Goal: Information Seeking & Learning: Find specific fact

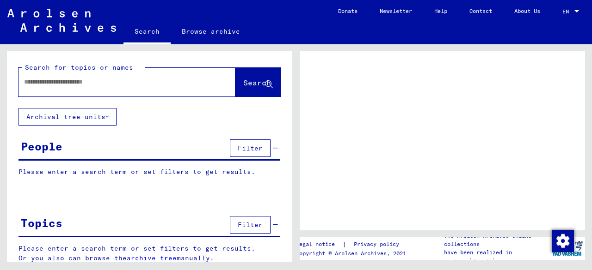
click at [116, 83] on input "text" at bounding box center [118, 82] width 189 height 10
type input "****"
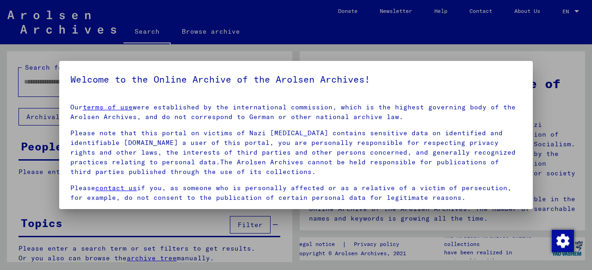
scroll to position [73, 0]
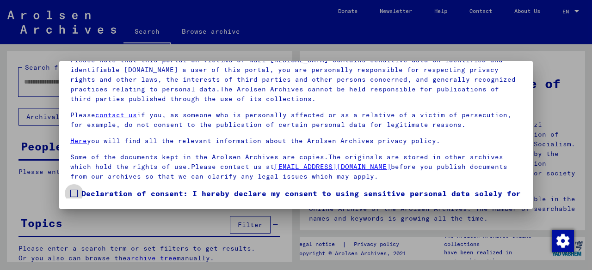
click at [74, 194] on span at bounding box center [73, 193] width 7 height 7
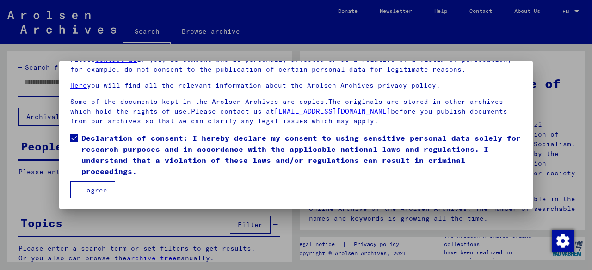
click at [93, 191] on button "I agree" at bounding box center [92, 191] width 45 height 18
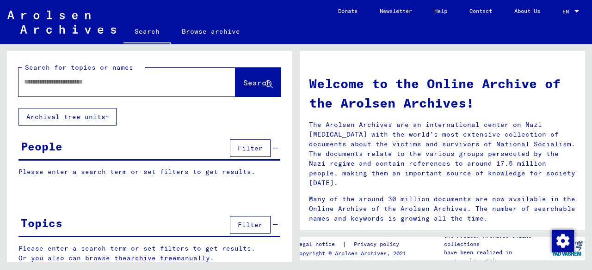
click at [67, 86] on input "text" at bounding box center [115, 82] width 183 height 10
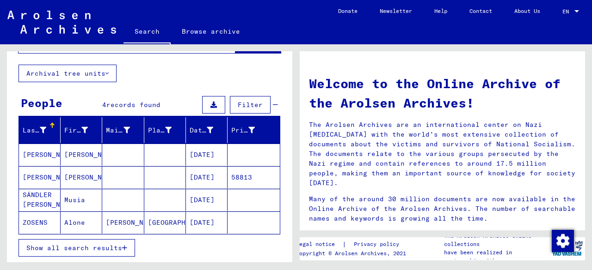
scroll to position [44, 0]
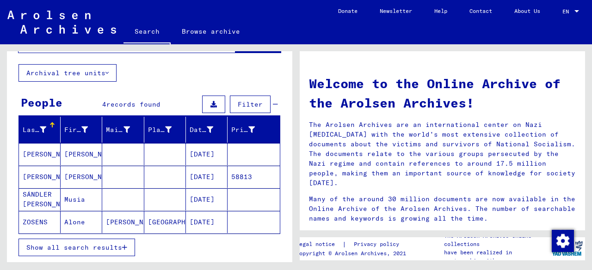
click at [199, 152] on mat-cell "[DATE]" at bounding box center [207, 154] width 42 height 22
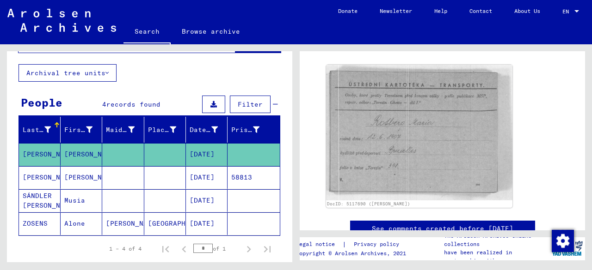
scroll to position [116, 0]
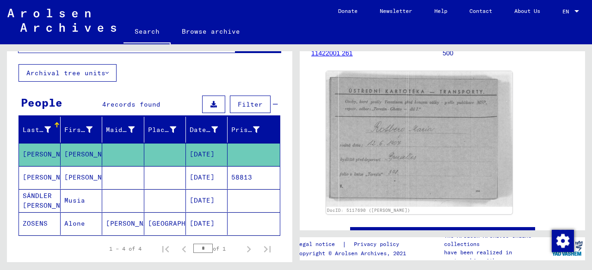
click at [203, 175] on mat-cell "[DATE]" at bounding box center [207, 177] width 42 height 23
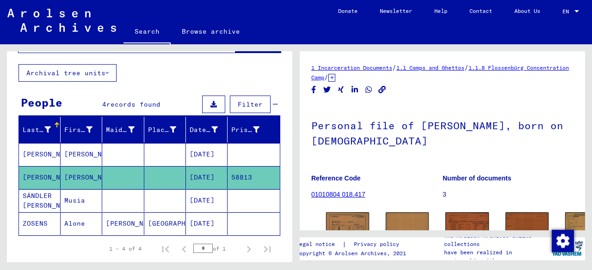
click at [199, 147] on mat-cell "[DATE]" at bounding box center [207, 154] width 42 height 23
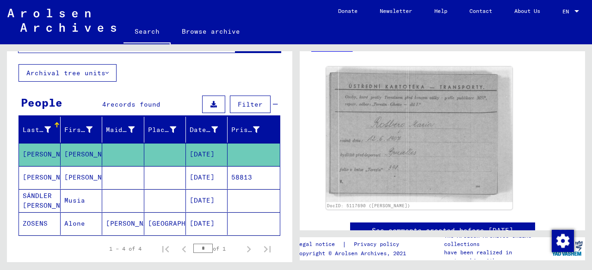
scroll to position [125, 0]
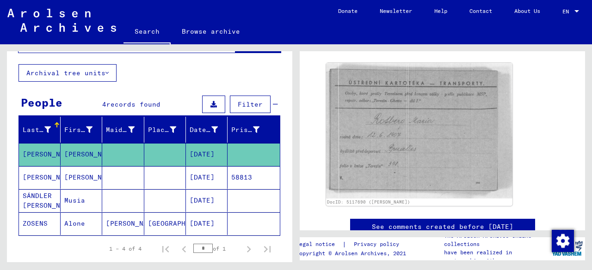
click at [191, 173] on mat-cell "[DATE]" at bounding box center [207, 177] width 42 height 23
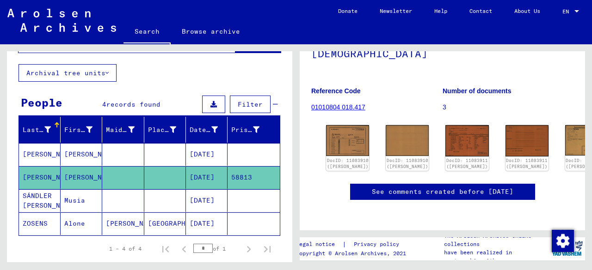
scroll to position [112, 0]
click at [339, 124] on img at bounding box center [347, 140] width 45 height 32
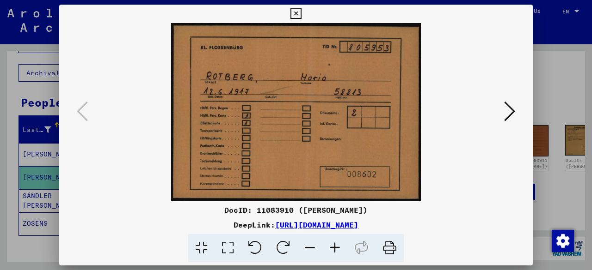
click at [506, 117] on icon at bounding box center [509, 111] width 11 height 22
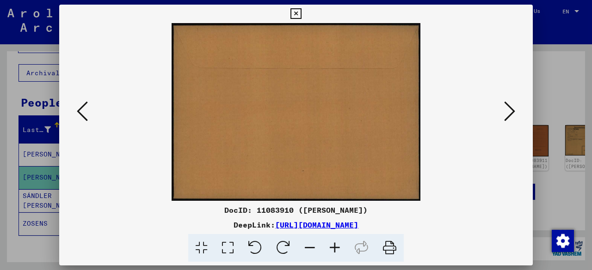
click at [506, 117] on icon at bounding box center [509, 111] width 11 height 22
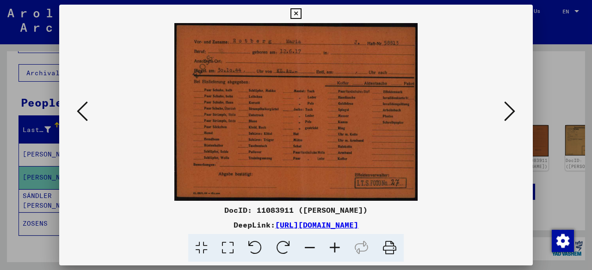
click at [506, 117] on icon at bounding box center [509, 111] width 11 height 22
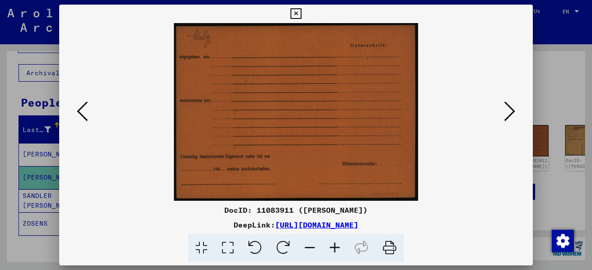
click at [506, 117] on icon at bounding box center [509, 111] width 11 height 22
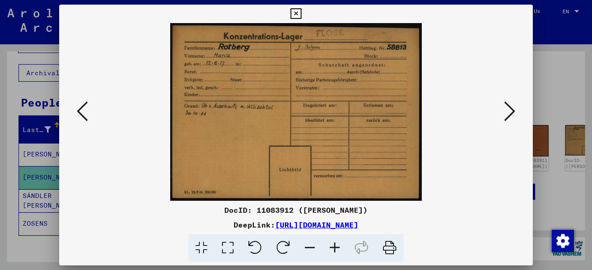
click at [506, 117] on icon at bounding box center [509, 111] width 11 height 22
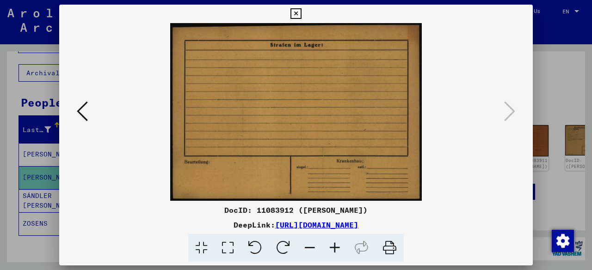
click at [542, 61] on div at bounding box center [296, 135] width 592 height 270
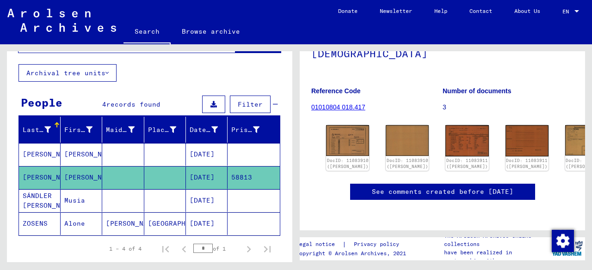
click at [193, 176] on mat-cell "[DATE]" at bounding box center [207, 177] width 42 height 23
click at [198, 155] on mat-cell "[DATE]" at bounding box center [207, 154] width 42 height 23
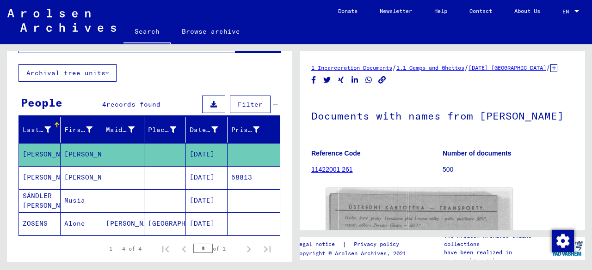
click at [196, 175] on mat-cell "[DATE]" at bounding box center [207, 177] width 42 height 23
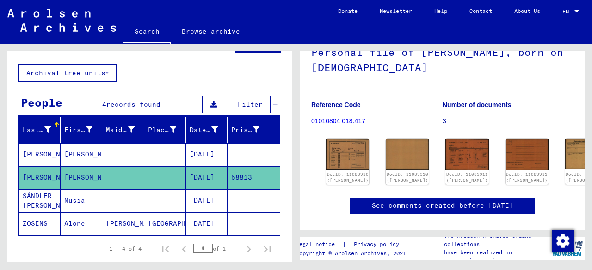
scroll to position [78, 0]
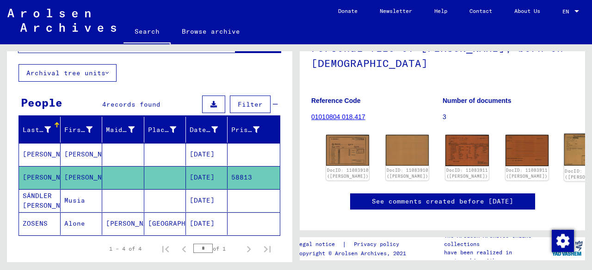
click at [563, 142] on img at bounding box center [585, 150] width 45 height 32
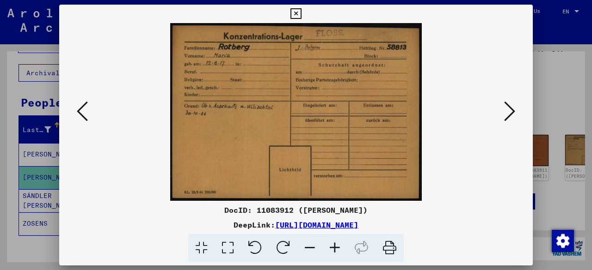
click at [333, 251] on icon at bounding box center [334, 248] width 25 height 28
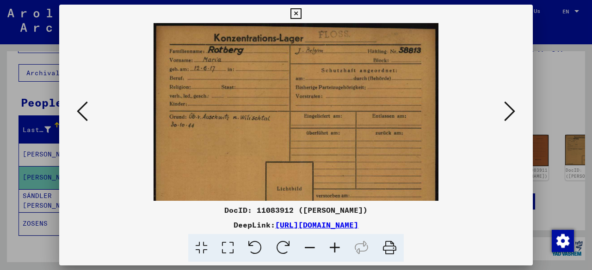
click at [333, 251] on icon at bounding box center [334, 248] width 25 height 28
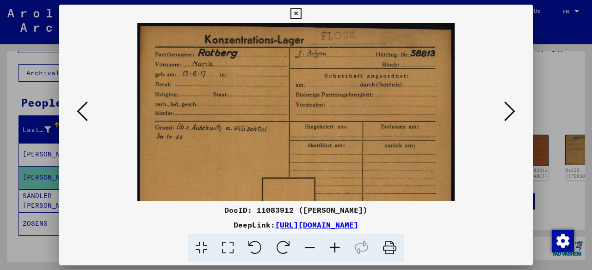
click at [333, 251] on icon at bounding box center [334, 248] width 25 height 28
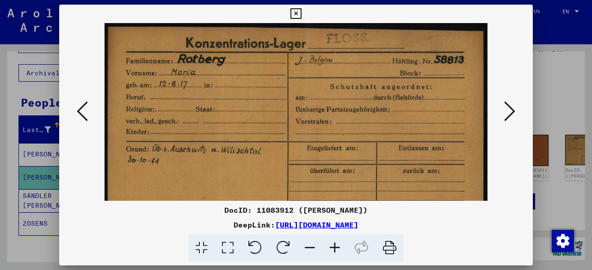
click at [296, 11] on icon at bounding box center [295, 13] width 11 height 11
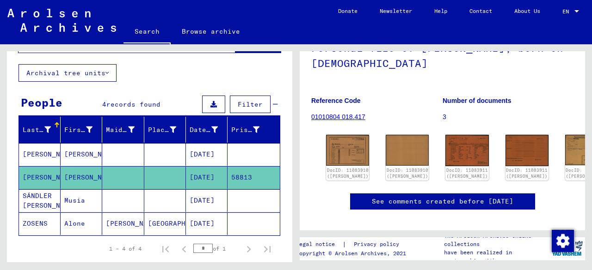
scroll to position [0, 0]
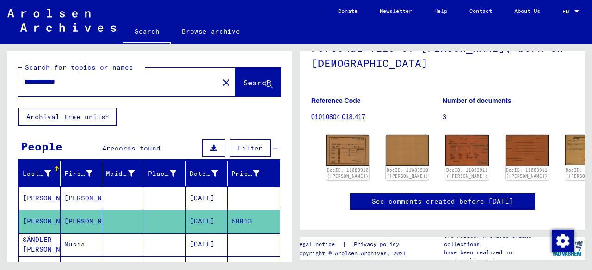
click at [86, 79] on input "**********" at bounding box center [118, 82] width 189 height 10
type input "*****"
click at [243, 80] on span "Search" at bounding box center [257, 82] width 28 height 9
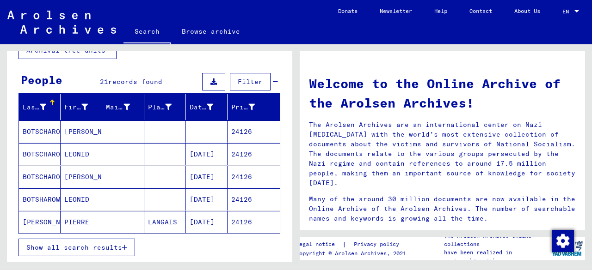
scroll to position [73, 0]
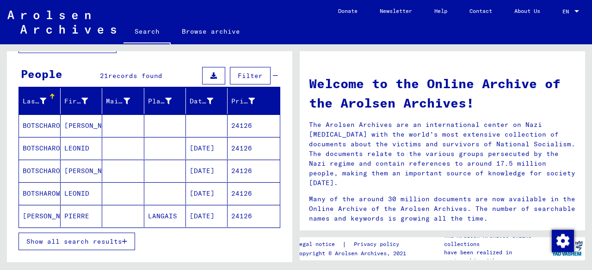
click at [66, 244] on button "Show all search results" at bounding box center [76, 242] width 116 height 18
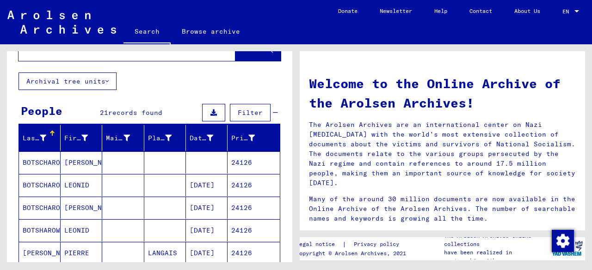
scroll to position [0, 0]
